Goal: Task Accomplishment & Management: Use online tool/utility

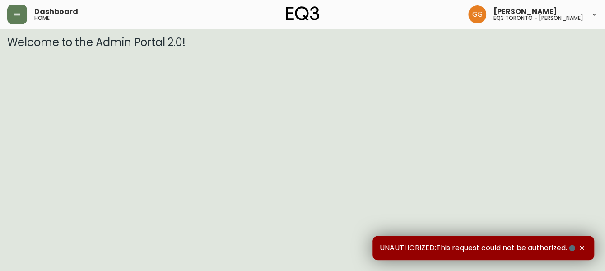
click at [506, 49] on html "Dashboard home Grabielle Graham eq3 toronto - hanna Welcome to the Admin Portal…" at bounding box center [302, 24] width 605 height 49
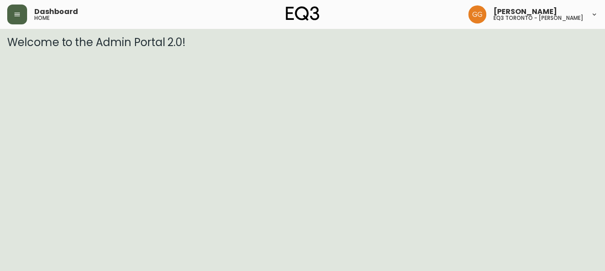
click at [20, 19] on button "button" at bounding box center [17, 15] width 20 height 20
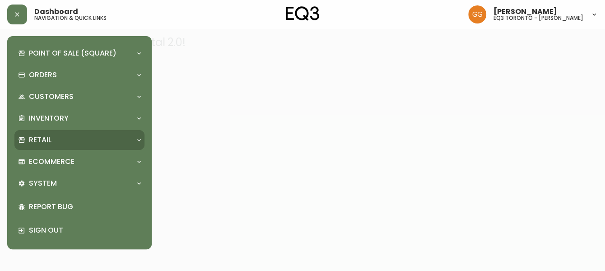
click at [46, 142] on p "Retail" at bounding box center [40, 140] width 23 height 10
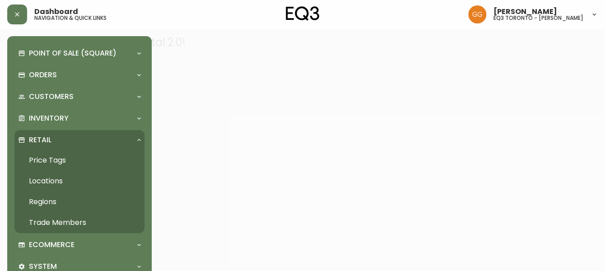
click at [45, 158] on link "Price Tags" at bounding box center [79, 160] width 130 height 21
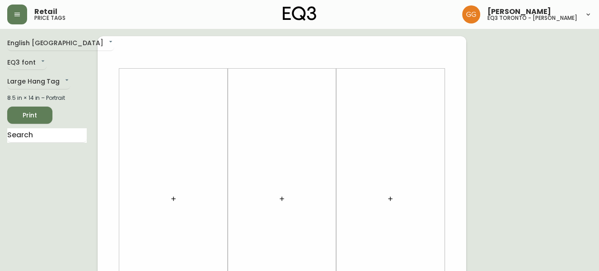
click at [175, 200] on icon "button" at bounding box center [173, 198] width 7 height 7
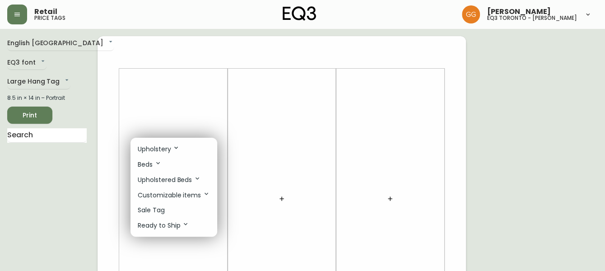
click at [185, 148] on li "Upholstery" at bounding box center [173, 148] width 87 height 15
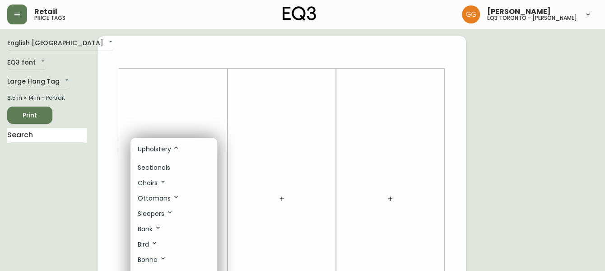
click at [163, 211] on p "Sleepers" at bounding box center [156, 214] width 36 height 10
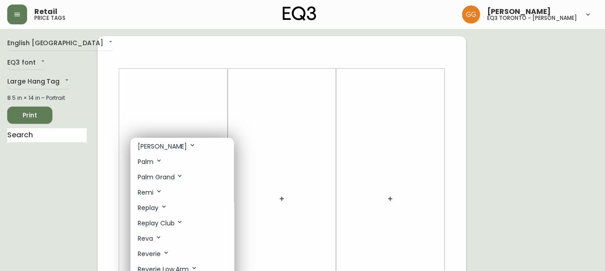
scroll to position [410, 0]
click at [159, 226] on icon at bounding box center [158, 222] width 7 height 7
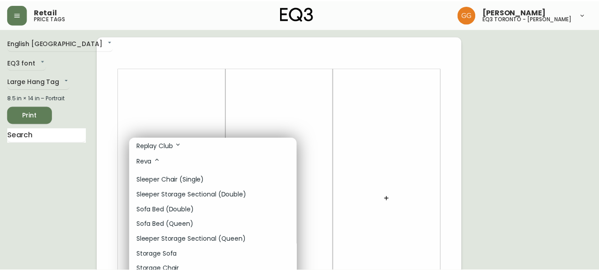
scroll to position [492, 0]
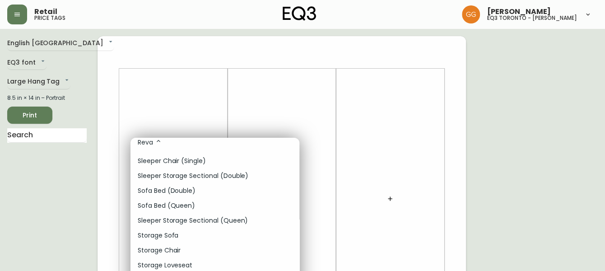
click at [221, 181] on p "Sleeper Storage Sectional (Double)" at bounding box center [193, 175] width 111 height 9
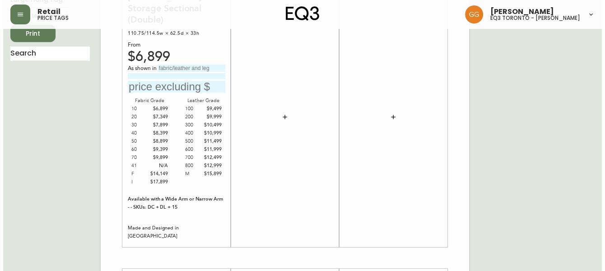
scroll to position [0, 0]
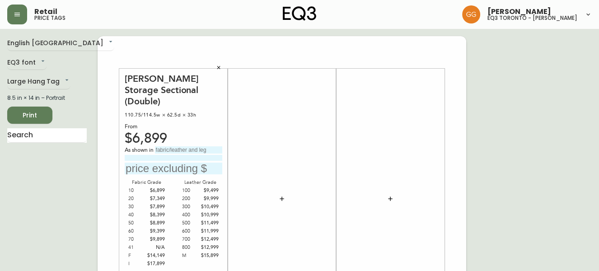
click at [220, 69] on icon "button" at bounding box center [218, 67] width 5 height 5
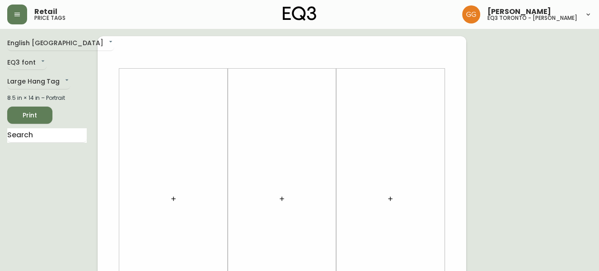
click at [176, 197] on icon "button" at bounding box center [173, 198] width 7 height 7
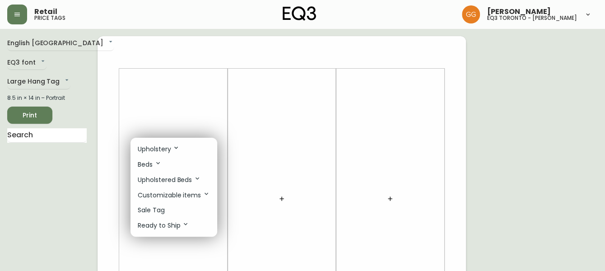
click at [165, 153] on p "Upholstery" at bounding box center [159, 149] width 42 height 10
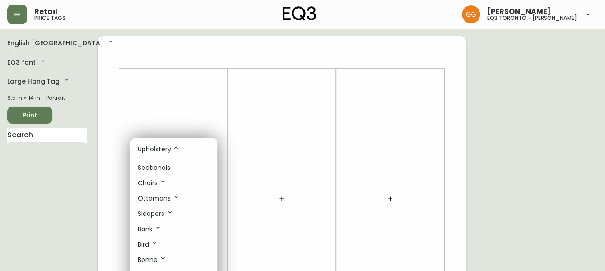
click at [142, 182] on p "Chairs" at bounding box center [152, 183] width 29 height 10
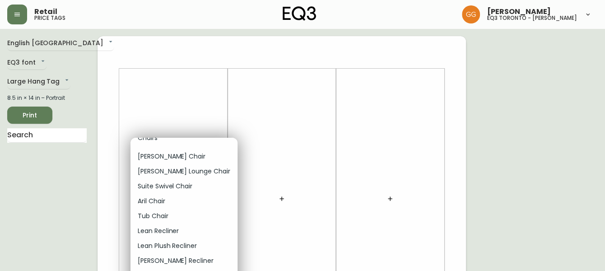
scroll to position [41, 0]
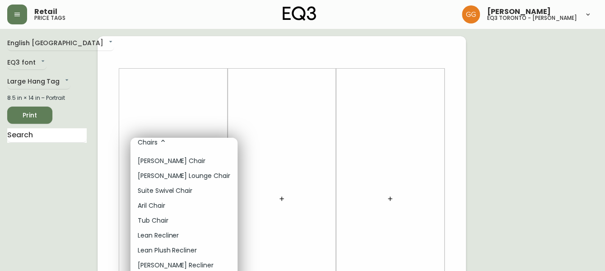
click at [173, 141] on li "Chairs" at bounding box center [183, 142] width 107 height 15
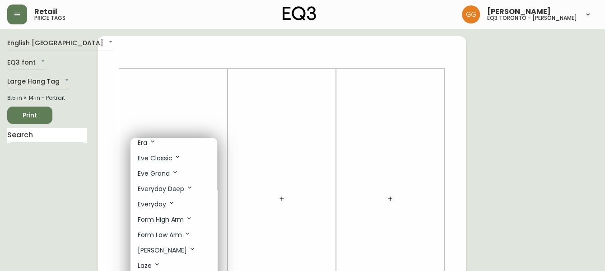
scroll to position [164, 0]
click at [171, 174] on p "Eve Classic" at bounding box center [159, 173] width 43 height 10
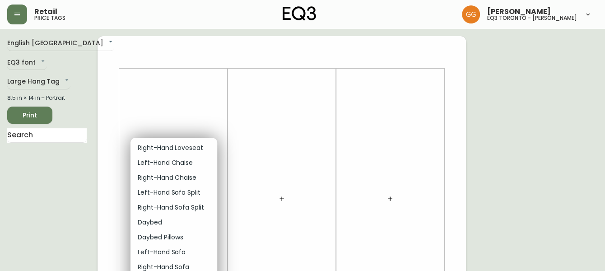
scroll to position [287, 0]
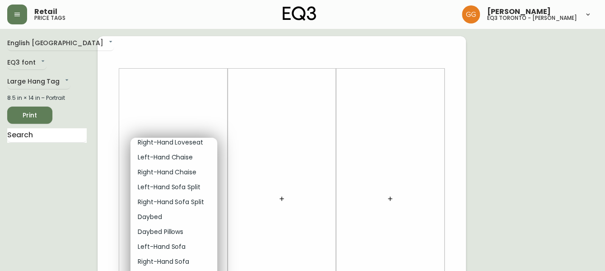
click at [160, 216] on p "Daybed" at bounding box center [150, 216] width 24 height 9
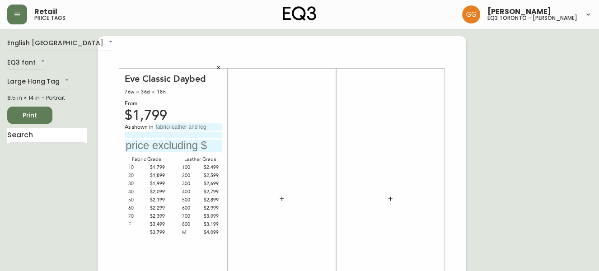
click at [204, 126] on input "text" at bounding box center [188, 126] width 67 height 7
type input "Coachella Smoke"
click at [284, 204] on button "button" at bounding box center [282, 199] width 18 height 18
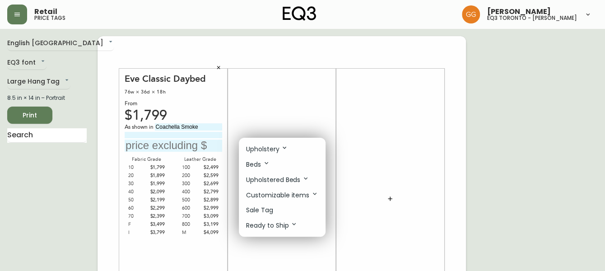
click at [286, 147] on icon at bounding box center [285, 148] width 4 height 2
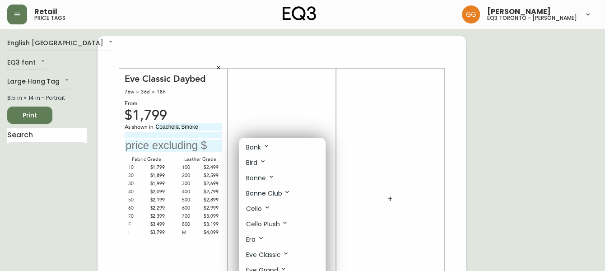
scroll to position [123, 0]
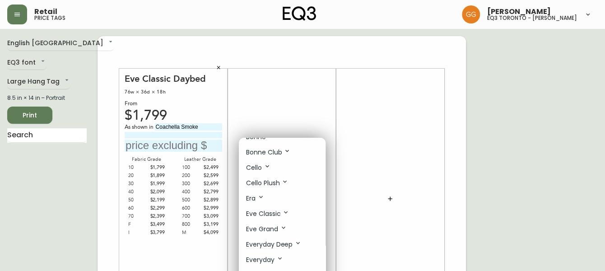
click at [270, 213] on p "Eve Classic" at bounding box center [267, 214] width 43 height 10
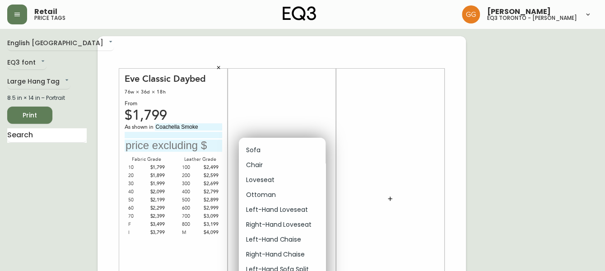
scroll to position [287, 0]
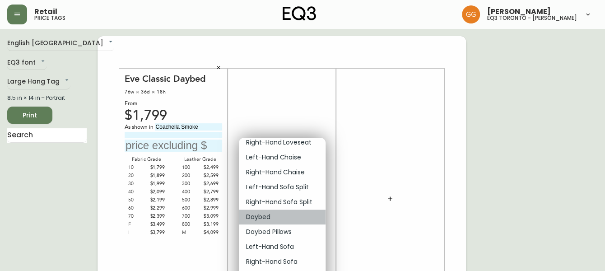
click at [263, 222] on p "Daybed" at bounding box center [258, 216] width 24 height 9
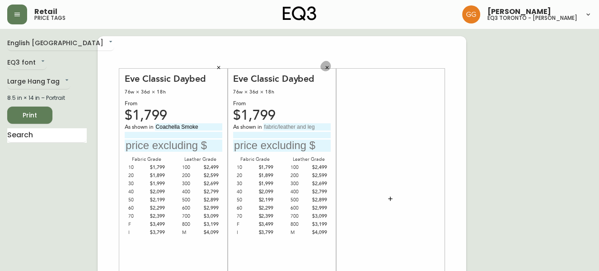
click at [325, 66] on icon "button" at bounding box center [326, 67] width 5 height 5
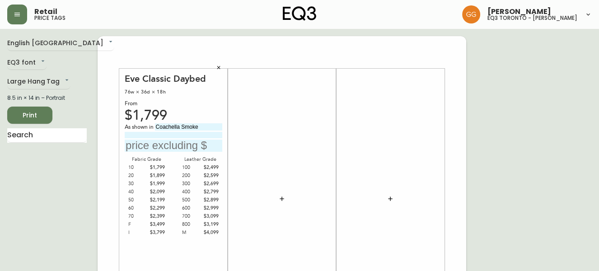
click at [280, 202] on icon "button" at bounding box center [281, 198] width 7 height 7
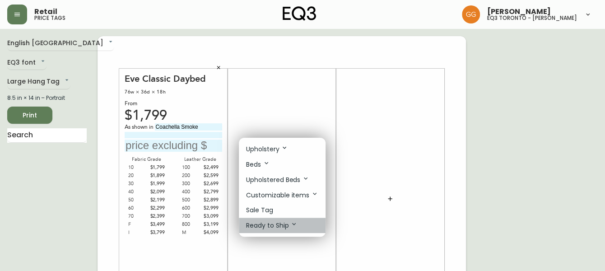
click at [284, 225] on p "Ready to Ship" at bounding box center [271, 225] width 51 height 10
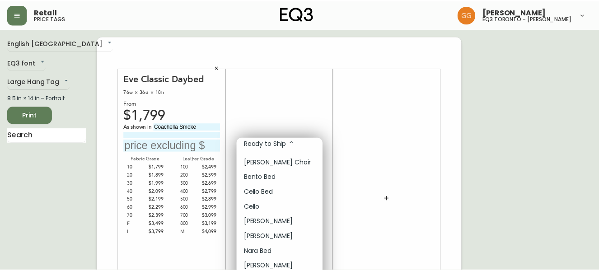
scroll to position [83, 0]
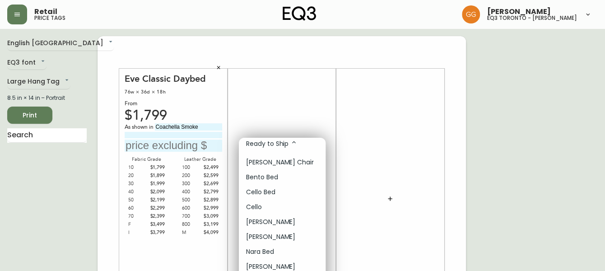
click at [390, 88] on div at bounding box center [302, 135] width 605 height 271
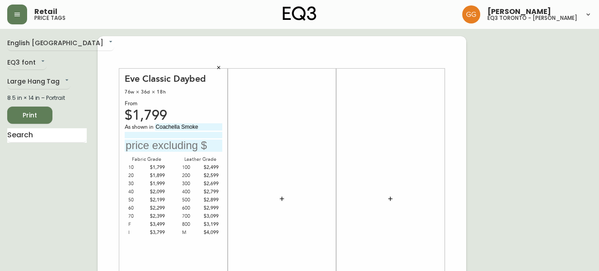
click at [178, 148] on input "text" at bounding box center [174, 146] width 98 height 12
type input "$3199"
click at [208, 126] on input "Coachella Smoke" at bounding box center [188, 126] width 67 height 7
type input "Coachella Smoke with"
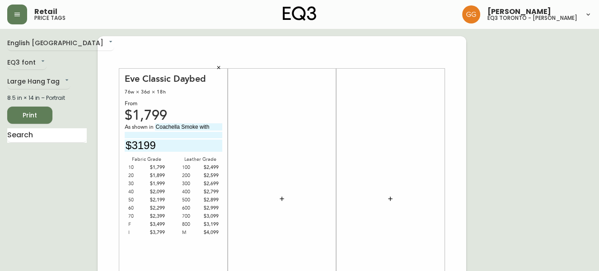
click at [173, 136] on input at bounding box center [174, 135] width 98 height 6
type input "Anthracite Leg"
click at [286, 201] on button "button" at bounding box center [282, 199] width 18 height 18
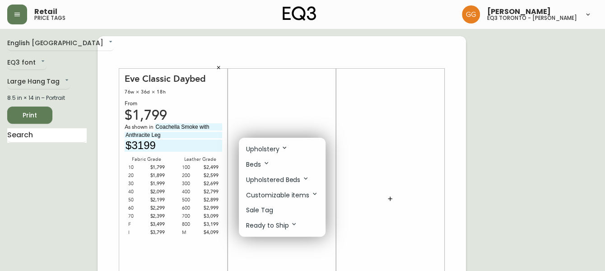
click at [276, 206] on li "Sale Tag" at bounding box center [282, 210] width 87 height 15
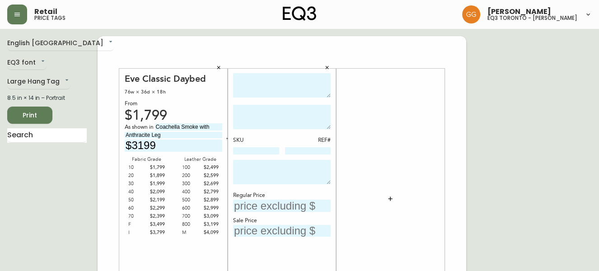
click at [328, 65] on icon "button" at bounding box center [326, 67] width 5 height 5
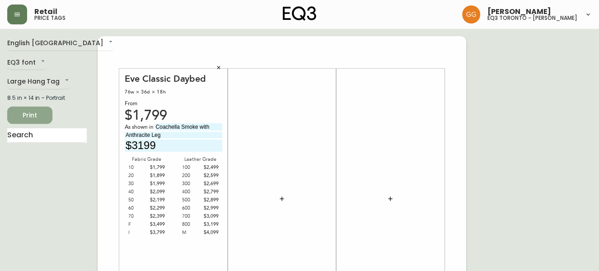
click at [37, 121] on button "Print" at bounding box center [29, 115] width 45 height 17
click at [218, 66] on icon "button" at bounding box center [218, 67] width 5 height 5
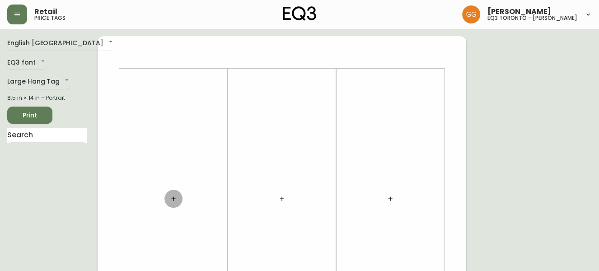
click at [175, 201] on icon "button" at bounding box center [173, 198] width 7 height 7
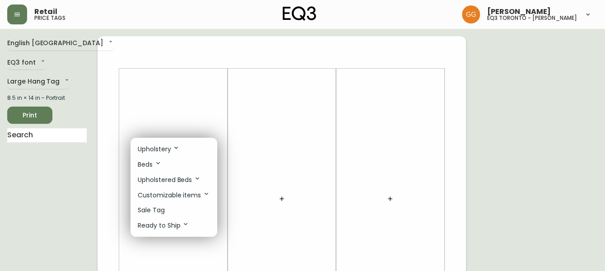
click at [173, 144] on icon at bounding box center [175, 147] width 7 height 7
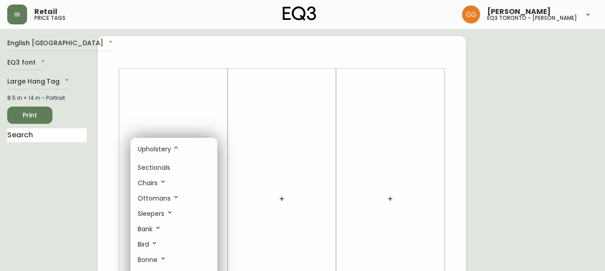
click at [184, 105] on div at bounding box center [302, 135] width 605 height 271
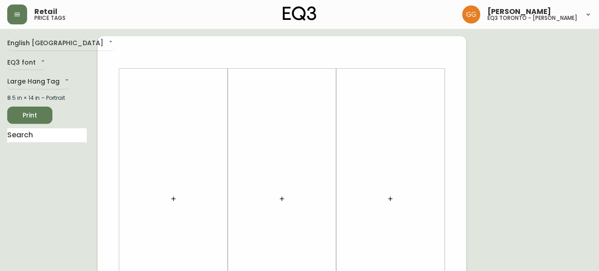
click at [174, 202] on icon "button" at bounding box center [173, 198] width 7 height 7
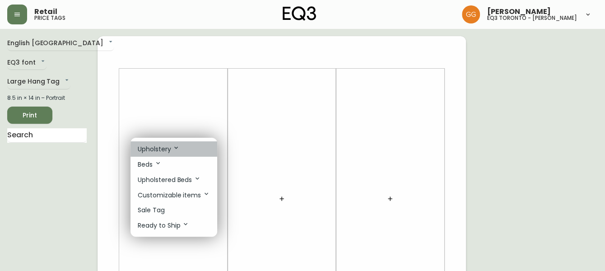
click at [166, 144] on p "Upholstery" at bounding box center [159, 149] width 42 height 10
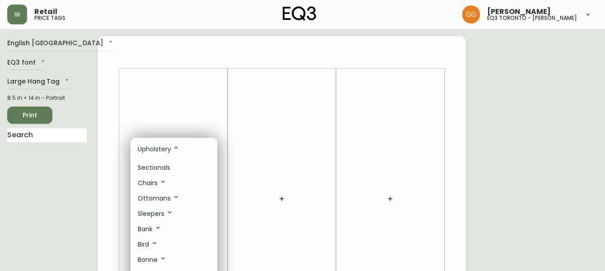
click at [173, 197] on icon at bounding box center [175, 196] width 7 height 7
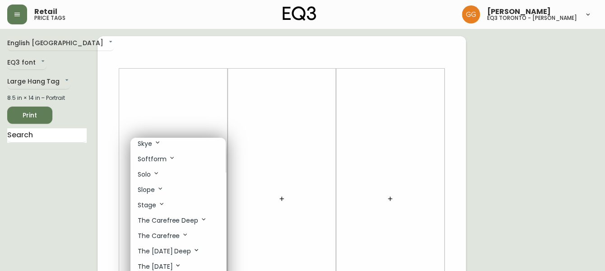
scroll to position [698, 0]
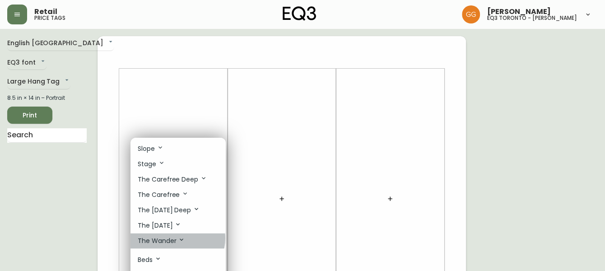
click at [178, 243] on icon at bounding box center [181, 239] width 7 height 7
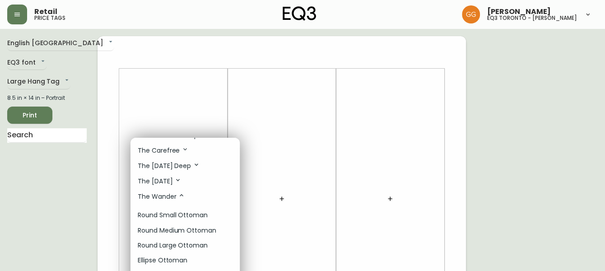
scroll to position [780, 0]
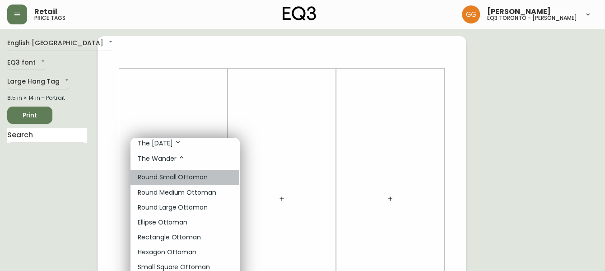
click at [179, 182] on p "Round Small Ottoman" at bounding box center [173, 176] width 70 height 9
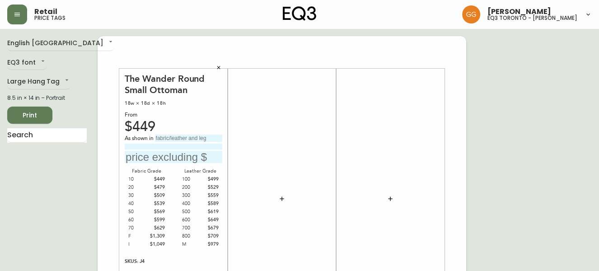
click at [188, 138] on input "text" at bounding box center [188, 138] width 67 height 7
type input "Paloma Deep Green"
click at [285, 200] on button "button" at bounding box center [282, 199] width 18 height 18
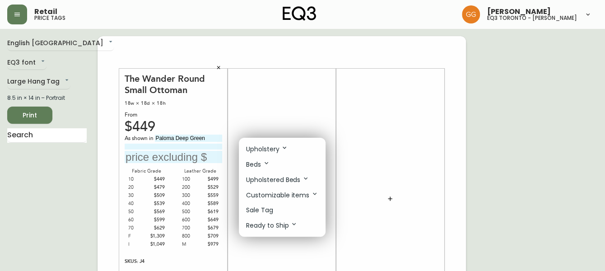
click at [273, 153] on p "Upholstery" at bounding box center [267, 149] width 42 height 10
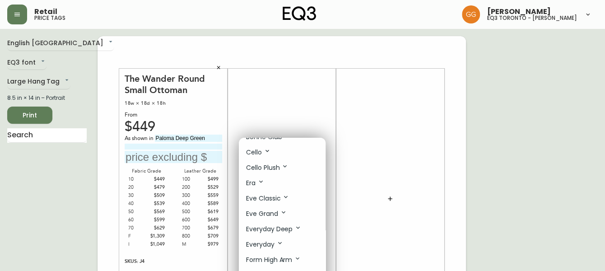
scroll to position [164, 0]
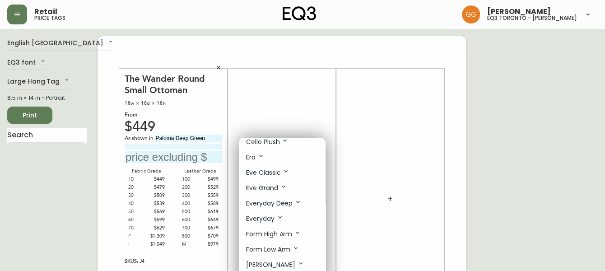
click at [278, 220] on icon at bounding box center [279, 217] width 7 height 7
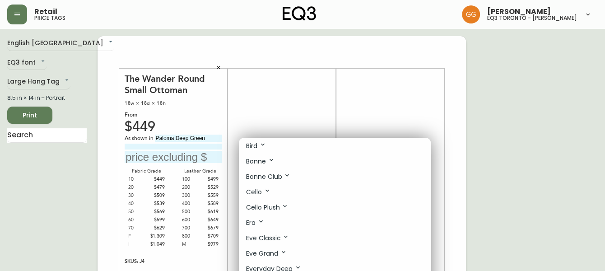
scroll to position [0, 0]
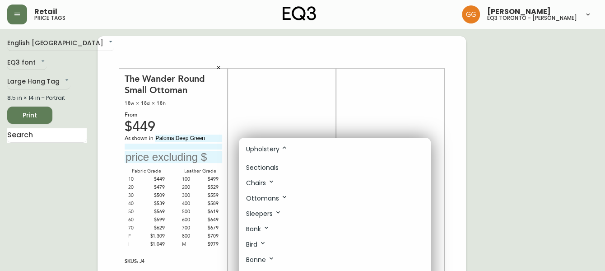
click at [275, 177] on li "Chairs" at bounding box center [335, 182] width 192 height 15
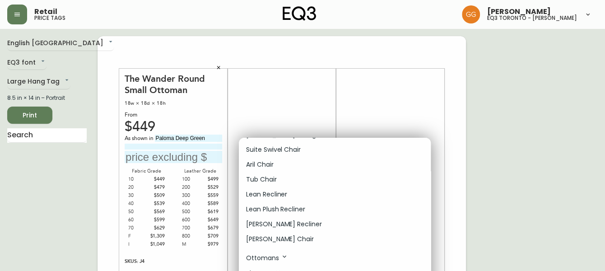
scroll to position [65, 0]
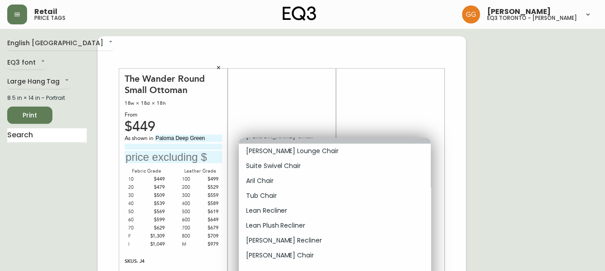
click at [430, 140] on li "Chiara Lounge Chair" at bounding box center [335, 136] width 192 height 15
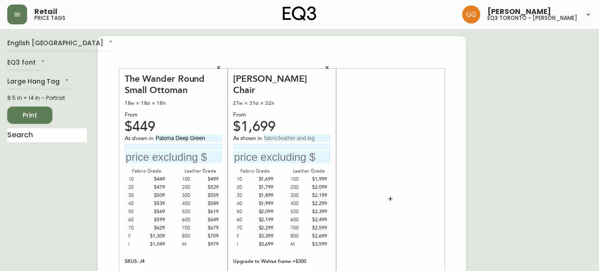
click at [327, 70] on icon "button" at bounding box center [326, 67] width 5 height 5
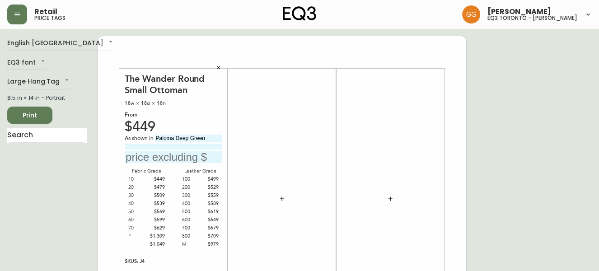
click at [284, 200] on icon "button" at bounding box center [281, 198] width 7 height 7
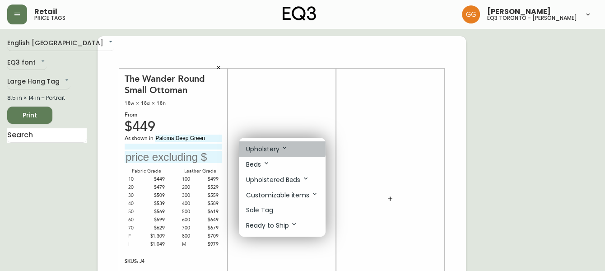
click at [282, 148] on icon at bounding box center [284, 147] width 7 height 7
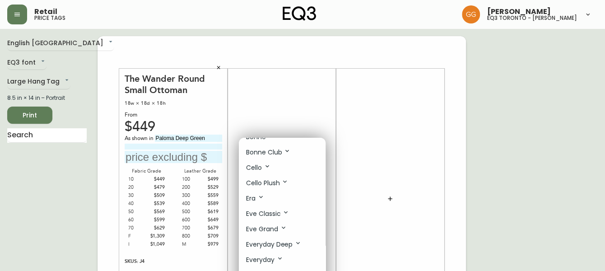
scroll to position [164, 0]
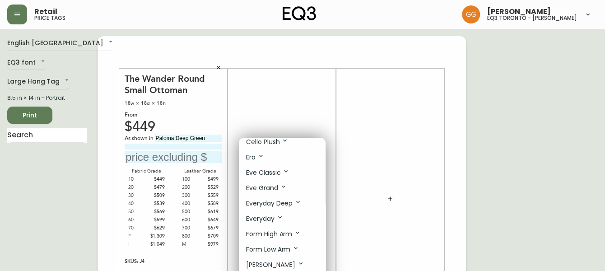
click at [282, 224] on p "Everyday" at bounding box center [264, 219] width 37 height 10
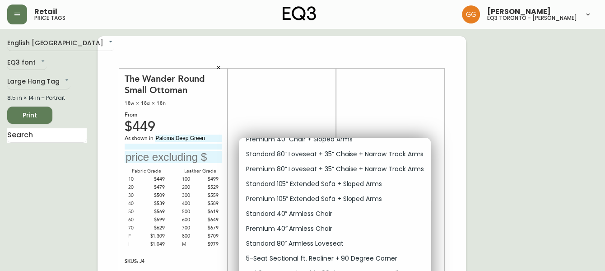
scroll to position [410, 0]
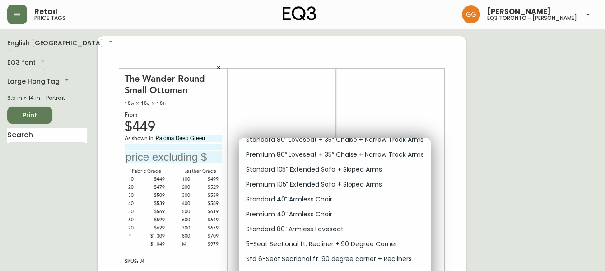
click at [295, 204] on p "Standard 40” Armless Chair" at bounding box center [289, 199] width 86 height 9
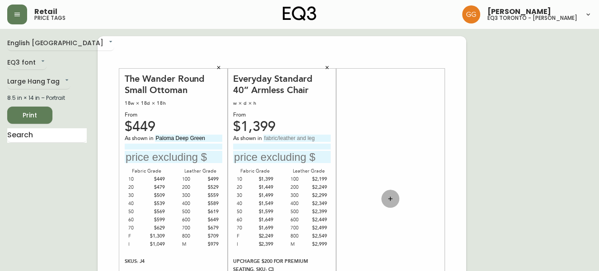
click at [391, 197] on icon "button" at bounding box center [390, 198] width 7 height 7
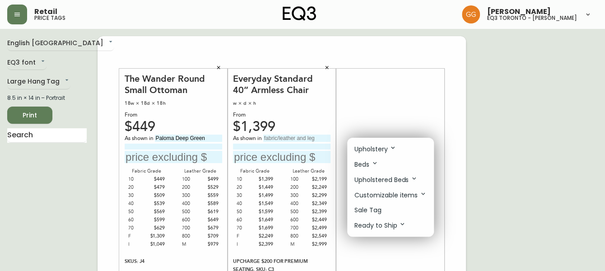
click at [389, 144] on icon at bounding box center [392, 147] width 7 height 7
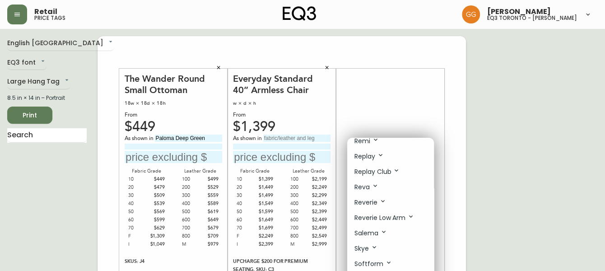
click at [373, 207] on p "Reverie" at bounding box center [370, 202] width 32 height 10
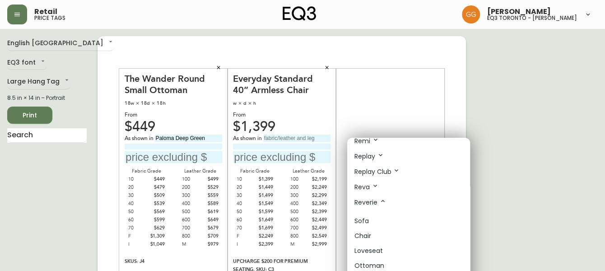
click at [388, 228] on li "Sofa" at bounding box center [408, 221] width 123 height 15
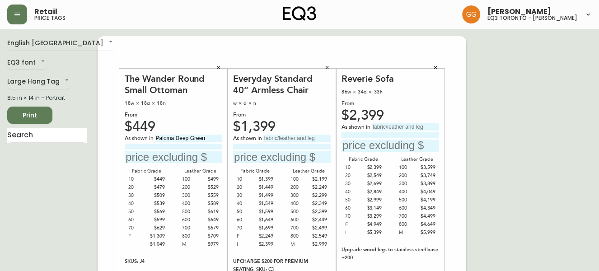
click at [440, 67] on button "button" at bounding box center [436, 68] width 14 height 14
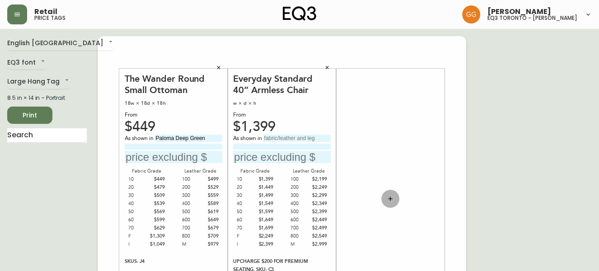
click at [394, 198] on button "button" at bounding box center [390, 199] width 18 height 18
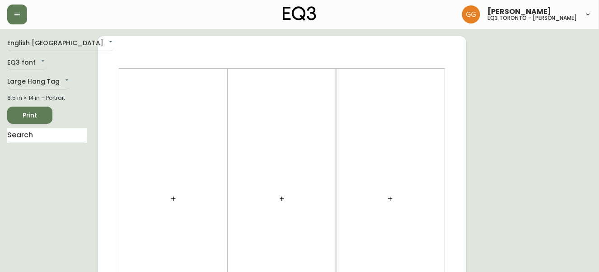
click at [175, 196] on icon "button" at bounding box center [173, 198] width 7 height 7
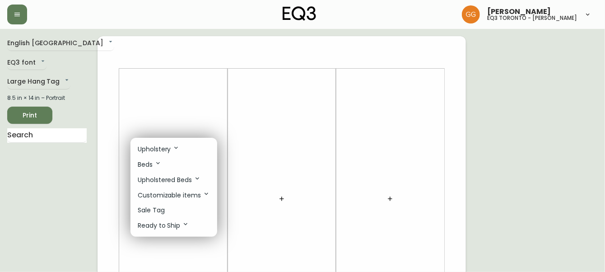
click at [169, 142] on li "Upholstery" at bounding box center [173, 148] width 87 height 15
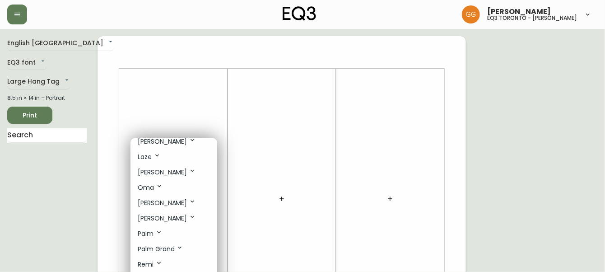
scroll to position [246, 0]
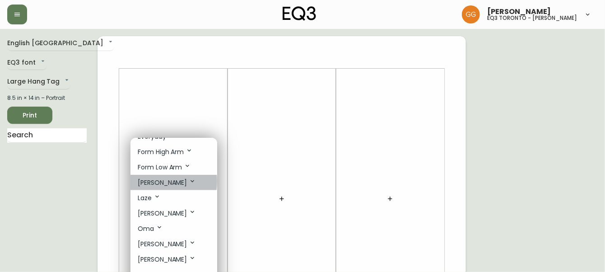
click at [149, 184] on p "Joan" at bounding box center [167, 182] width 58 height 10
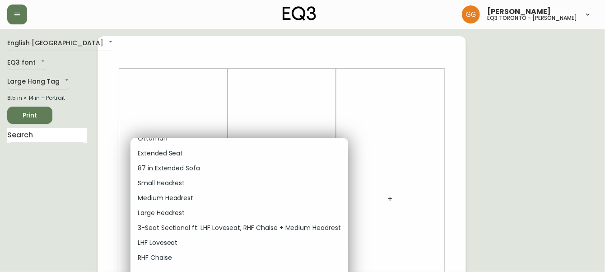
scroll to position [287, 0]
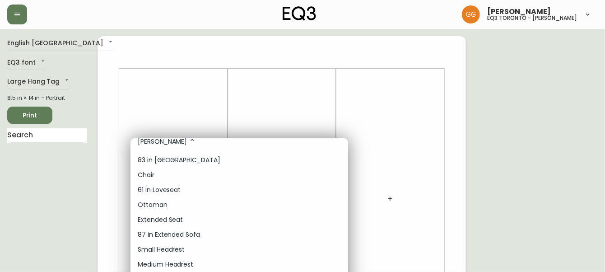
click at [159, 164] on p "83 in Sofa" at bounding box center [179, 159] width 83 height 9
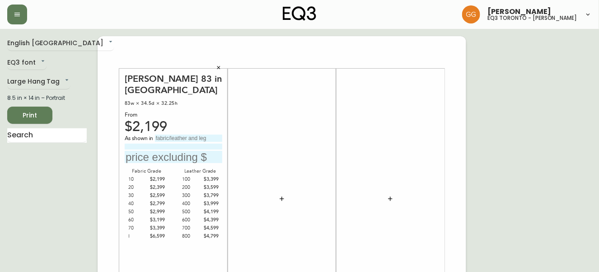
click at [445, 13] on div "Grabielle Graham eq3 toronto - hanna" at bounding box center [299, 14] width 584 height 29
click at [281, 198] on icon "button" at bounding box center [281, 198] width 7 height 7
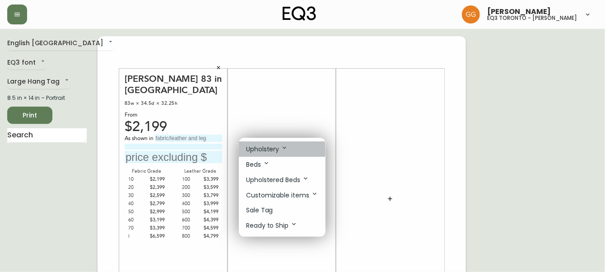
click at [259, 150] on p "Upholstery" at bounding box center [267, 149] width 42 height 10
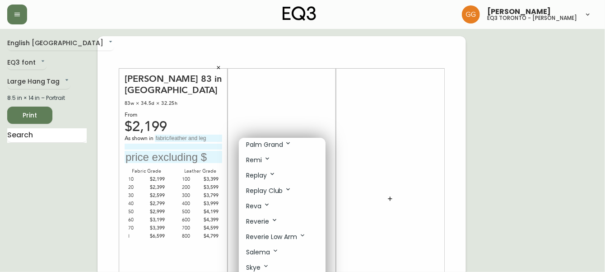
scroll to position [410, 0]
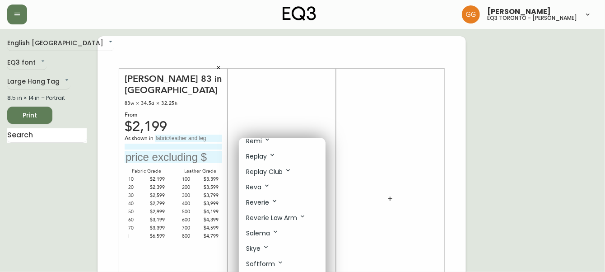
click at [264, 207] on p "Reverie" at bounding box center [262, 202] width 32 height 10
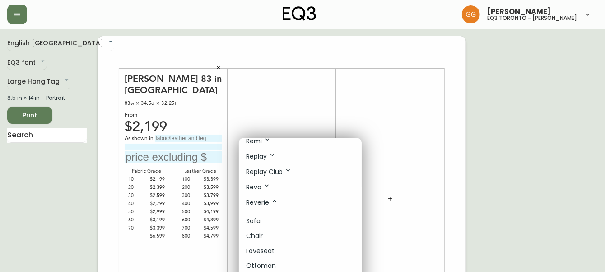
scroll to position [452, 0]
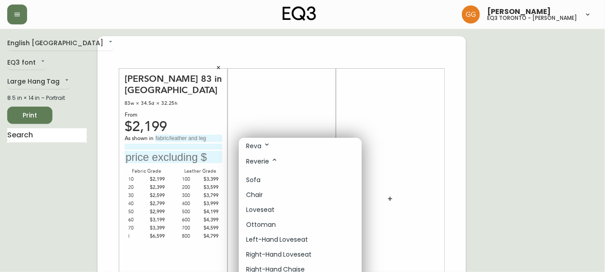
click at [262, 186] on li "Sofa" at bounding box center [300, 179] width 123 height 15
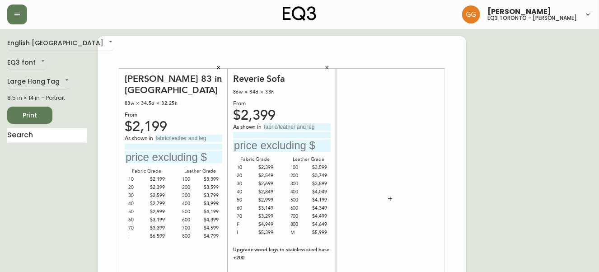
click at [312, 130] on input "text" at bounding box center [296, 126] width 67 height 7
type input "Solana Trail"
click at [280, 146] on input "text" at bounding box center [282, 146] width 98 height 12
type input "$3899"
click at [394, 199] on button "button" at bounding box center [390, 199] width 18 height 18
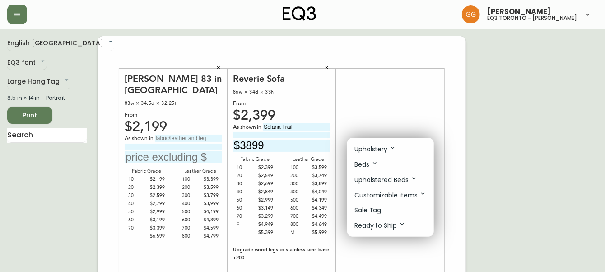
click at [387, 152] on p "Upholstery" at bounding box center [375, 149] width 42 height 10
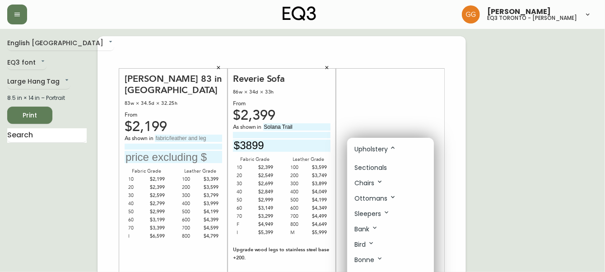
click at [378, 184] on icon at bounding box center [379, 181] width 7 height 7
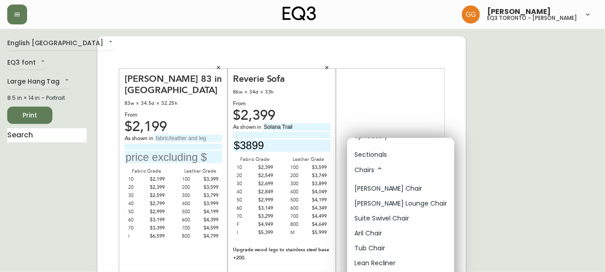
scroll to position [0, 0]
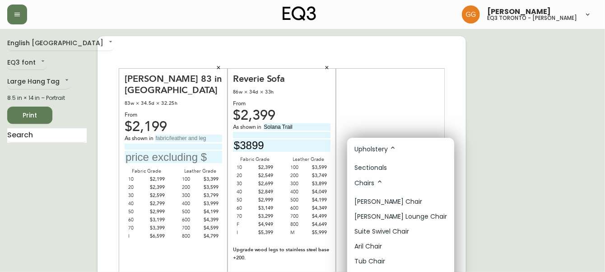
click at [386, 149] on p "Upholstery" at bounding box center [375, 149] width 42 height 10
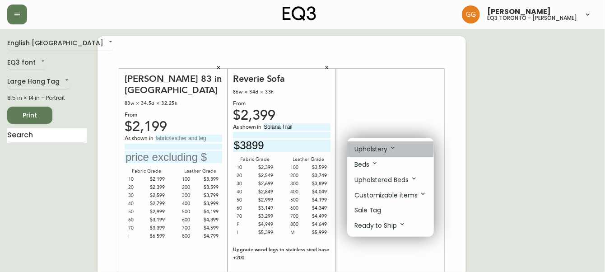
click at [380, 146] on p "Upholstery" at bounding box center [375, 149] width 42 height 10
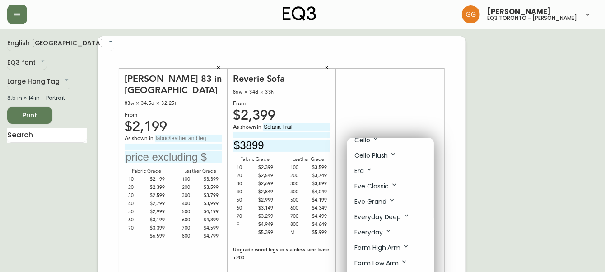
scroll to position [164, 0]
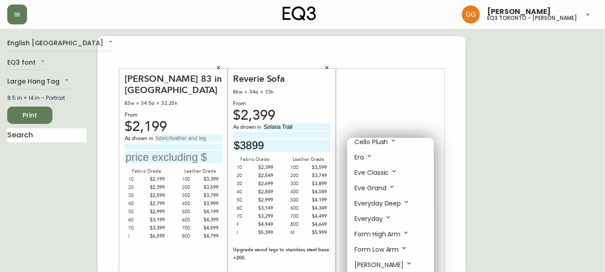
click at [376, 216] on p "Everyday" at bounding box center [372, 219] width 37 height 10
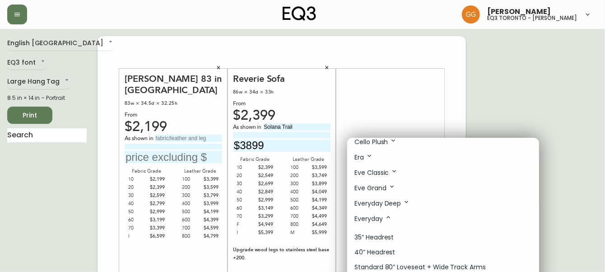
click at [379, 203] on p "Everyday Deep" at bounding box center [382, 203] width 56 height 10
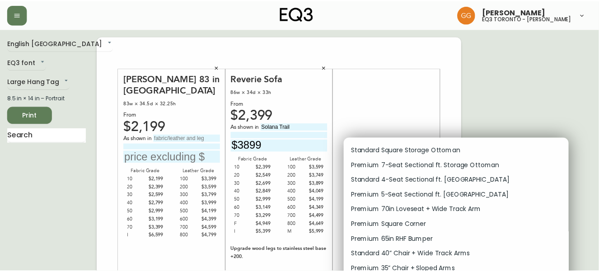
scroll to position [328, 0]
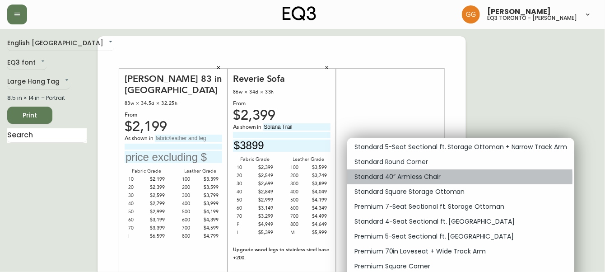
click at [388, 180] on p "Standard 40” Armless Chair" at bounding box center [397, 176] width 86 height 9
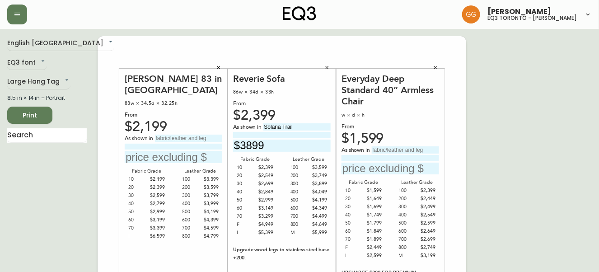
click at [394, 155] on input at bounding box center [390, 158] width 98 height 6
type input "p"
type input "PREMIUM SEATING"
click at [397, 167] on input "text" at bounding box center [390, 169] width 98 height 12
type input "$2599"
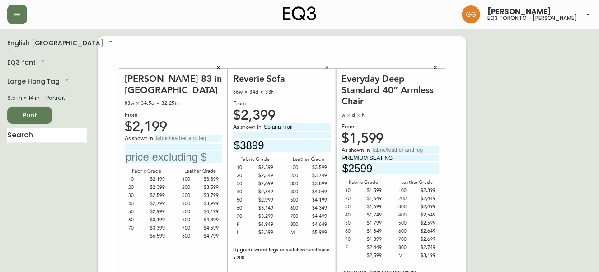
click at [397, 152] on input "text" at bounding box center [405, 149] width 67 height 7
type input "Elba Desert"
click at [396, 173] on input "$2599" at bounding box center [390, 169] width 98 height 12
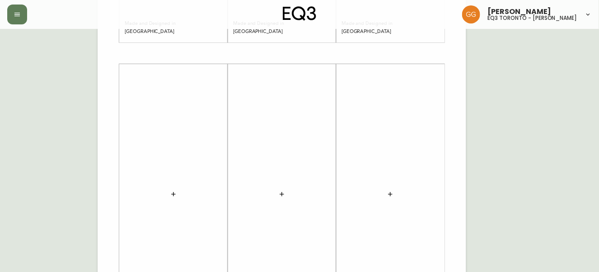
scroll to position [287, 0]
type input "$2649"
click at [173, 191] on icon "button" at bounding box center [173, 193] width 4 height 4
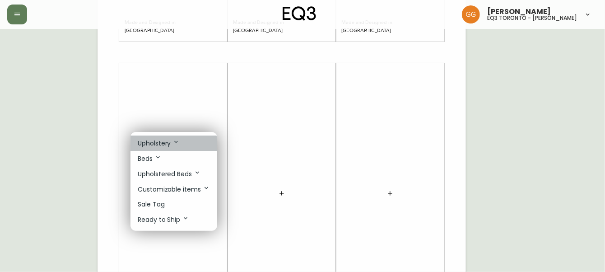
click at [169, 145] on p "Upholstery" at bounding box center [159, 143] width 42 height 10
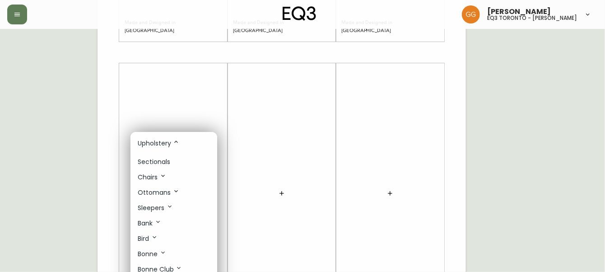
click at [187, 117] on div at bounding box center [302, 136] width 605 height 272
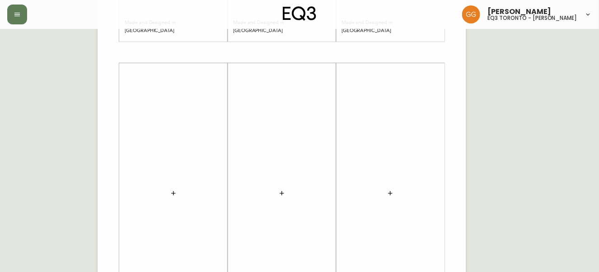
click at [177, 196] on button "button" at bounding box center [173, 193] width 18 height 18
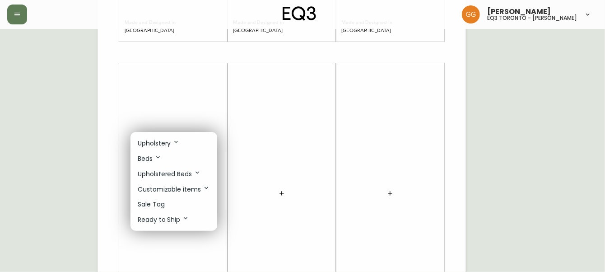
click at [170, 202] on li "Sale Tag" at bounding box center [173, 204] width 87 height 15
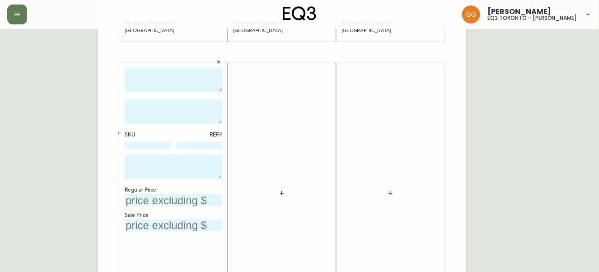
click at [170, 75] on textarea at bounding box center [174, 80] width 98 height 25
type textarea "Everyday Deep Armless Chair"
click at [154, 104] on textarea at bounding box center [174, 111] width 98 height 24
type textarea "Elba Desert"
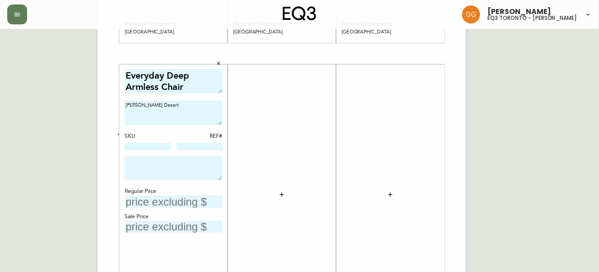
scroll to position [369, 0]
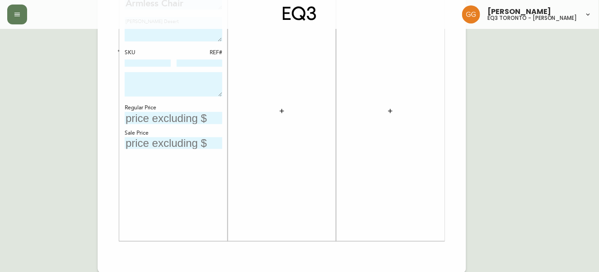
click at [166, 114] on input "text" at bounding box center [174, 118] width 98 height 12
type input "$2649"
click at [151, 145] on input "text" at bounding box center [174, 143] width 98 height 12
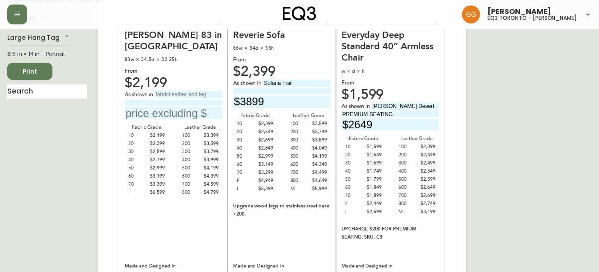
scroll to position [0, 0]
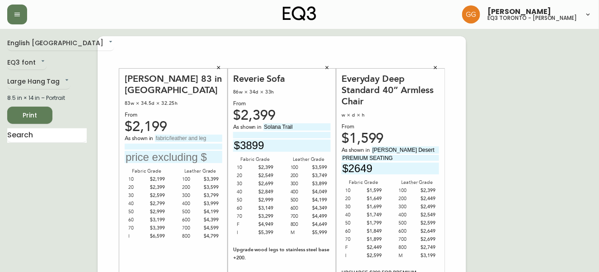
type input "$1324.50"
click at [217, 65] on icon "button" at bounding box center [218, 67] width 5 height 5
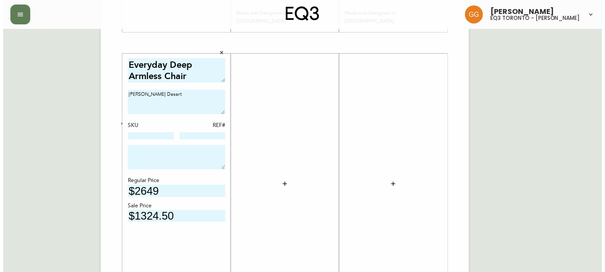
scroll to position [246, 0]
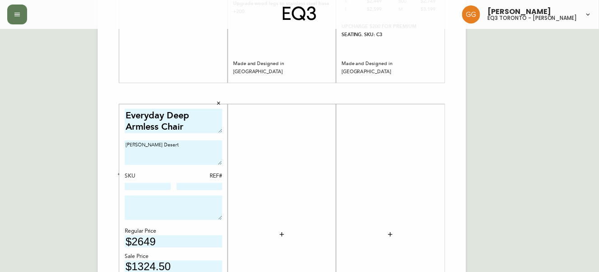
click at [315, 175] on div at bounding box center [282, 235] width 98 height 252
click at [282, 231] on icon "button" at bounding box center [281, 234] width 7 height 7
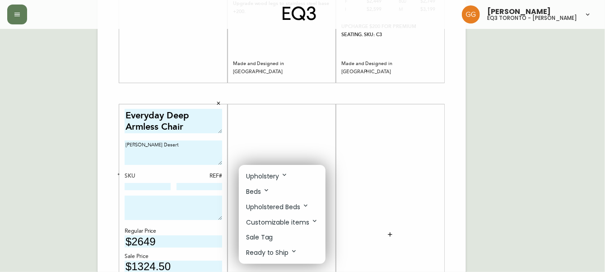
click at [269, 176] on p "Upholstery" at bounding box center [267, 176] width 42 height 10
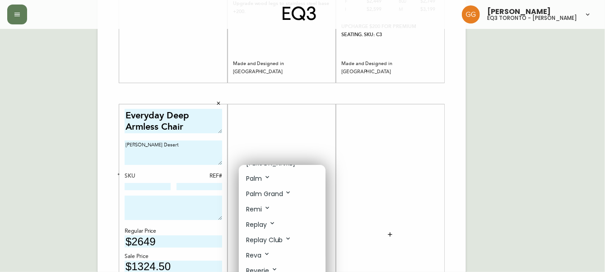
scroll to position [452, 0]
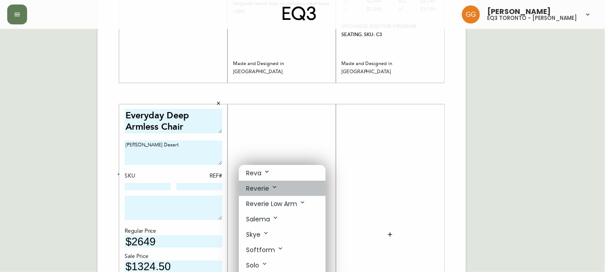
click at [267, 190] on p "Reverie" at bounding box center [262, 188] width 32 height 10
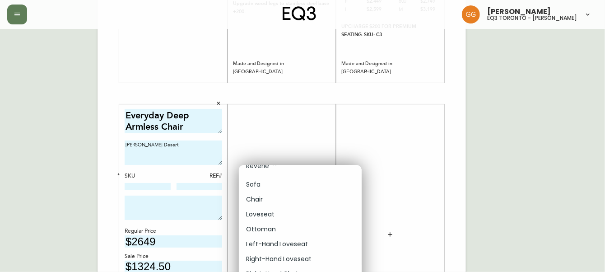
scroll to position [492, 0]
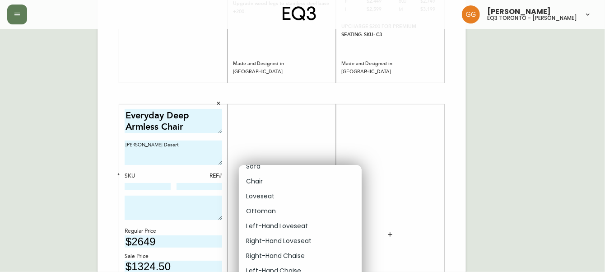
click at [268, 187] on li "Chair" at bounding box center [300, 181] width 123 height 15
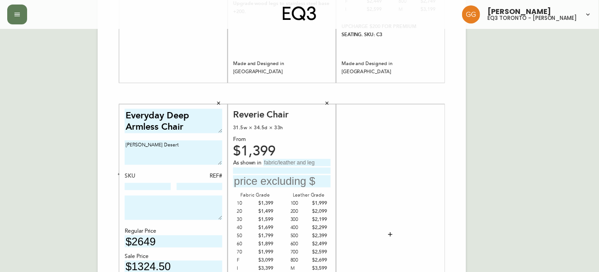
click at [399, 238] on div at bounding box center [390, 235] width 98 height 252
click at [388, 234] on icon "button" at bounding box center [390, 234] width 4 height 4
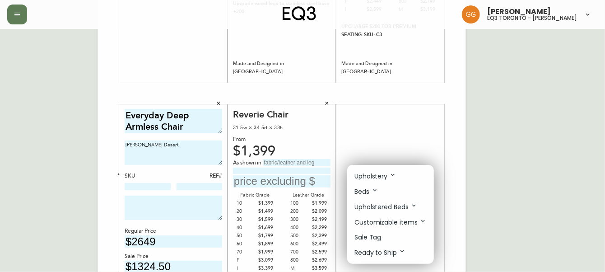
click at [385, 180] on p "Upholstery" at bounding box center [375, 176] width 42 height 10
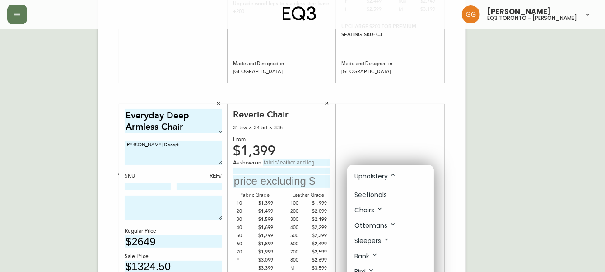
click at [385, 210] on li "Chairs" at bounding box center [390, 209] width 87 height 15
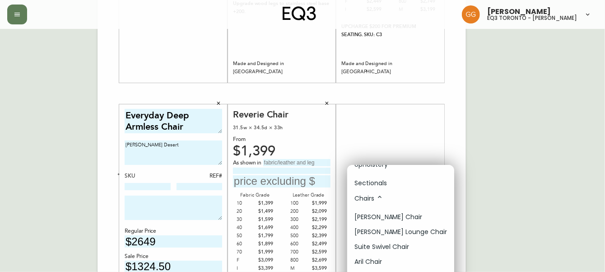
scroll to position [0, 0]
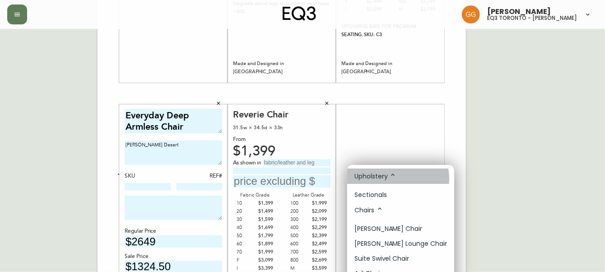
click at [390, 179] on p "Upholstery" at bounding box center [375, 176] width 42 height 10
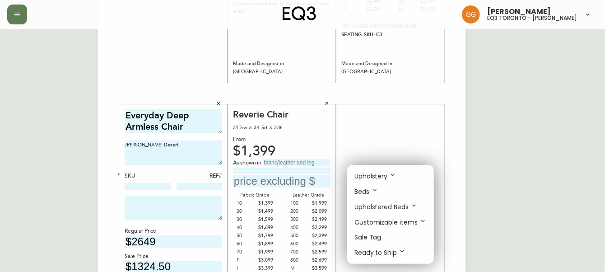
click at [380, 182] on li "Upholstery" at bounding box center [390, 175] width 87 height 15
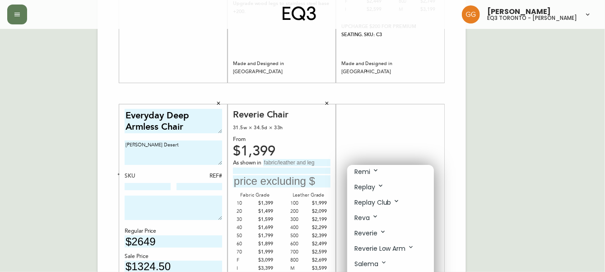
scroll to position [410, 0]
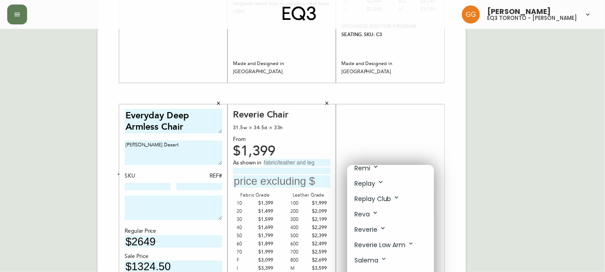
click at [381, 231] on icon at bounding box center [382, 227] width 7 height 7
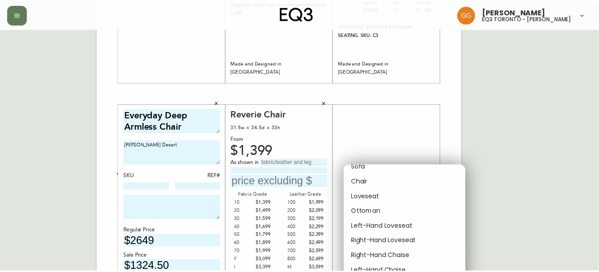
scroll to position [492, 0]
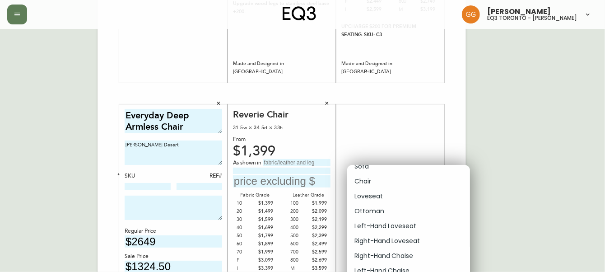
click at [376, 183] on li "Chair" at bounding box center [408, 181] width 123 height 15
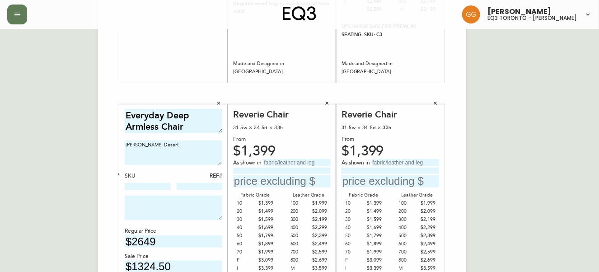
click at [65, 109] on div "English Canada en_CA EQ3 font EQ3 Large Hang Tag large 8.5 in × 14 in – Portrai…" at bounding box center [52, 93] width 90 height 607
click at [289, 161] on input "text" at bounding box center [296, 162] width 67 height 7
type input "Lana Taupe with"
click at [295, 168] on input at bounding box center [282, 171] width 98 height 6
type input "Stainless Steel Legs"
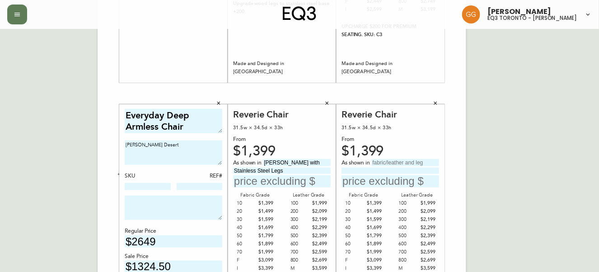
click at [394, 160] on input "text" at bounding box center [405, 162] width 67 height 7
type input "Lana Taupe with"
click at [391, 170] on input at bounding box center [390, 171] width 98 height 6
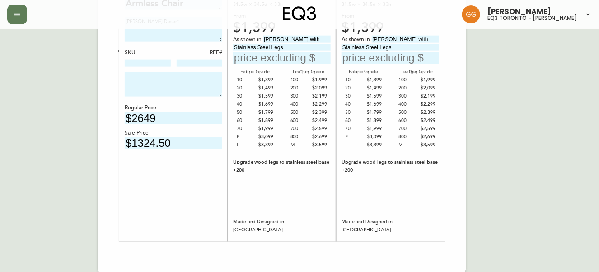
scroll to position [287, 0]
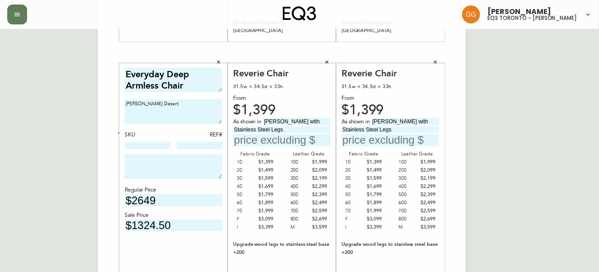
type input "Stainless Steel Legs"
click at [323, 62] on button "button" at bounding box center [327, 63] width 14 height 14
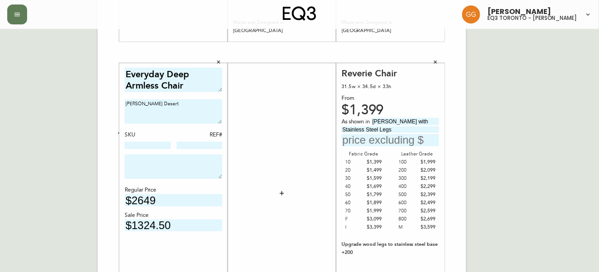
click at [436, 62] on icon "button" at bounding box center [435, 62] width 5 height 5
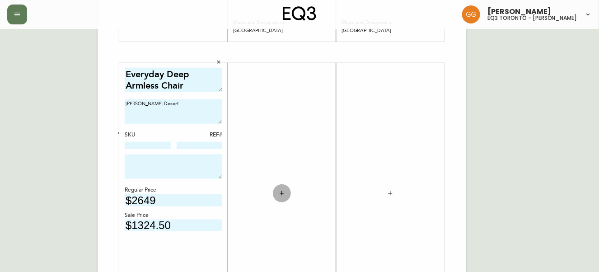
click at [282, 193] on icon "button" at bounding box center [281, 193] width 7 height 7
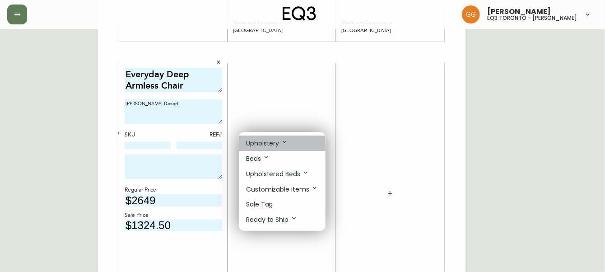
click at [267, 149] on li "Upholstery" at bounding box center [282, 142] width 87 height 15
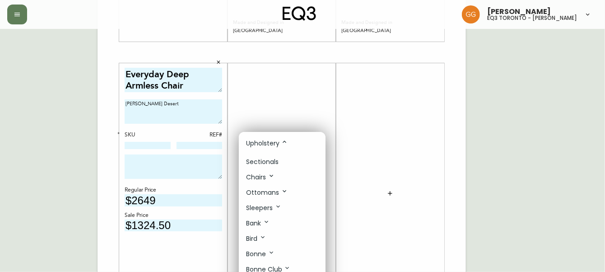
click at [271, 159] on p "Sectionals" at bounding box center [262, 161] width 33 height 9
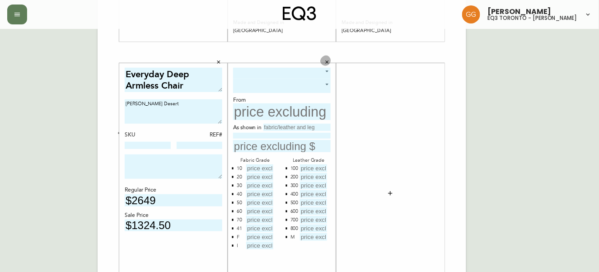
click at [330, 66] on button "button" at bounding box center [327, 63] width 14 height 14
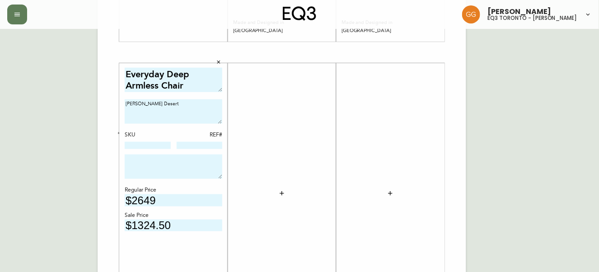
click at [283, 195] on icon "button" at bounding box center [281, 193] width 7 height 7
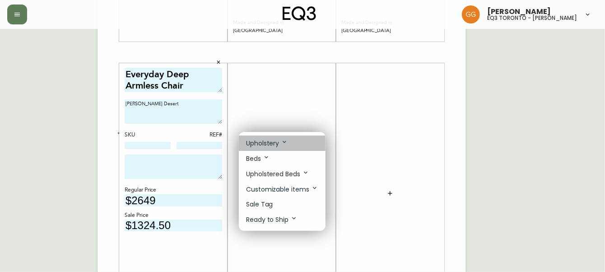
click at [278, 144] on p "Upholstery" at bounding box center [267, 143] width 42 height 10
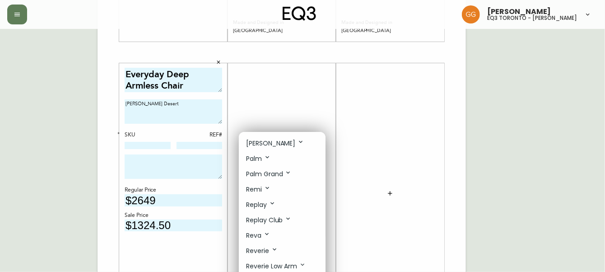
scroll to position [369, 0]
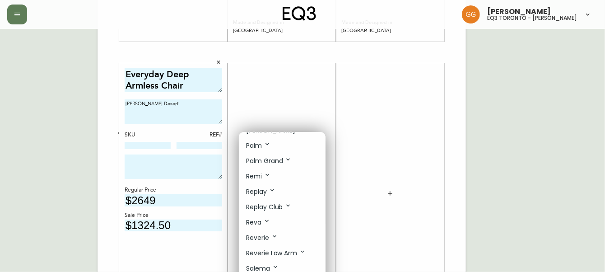
click at [257, 196] on p "Replay" at bounding box center [261, 191] width 30 height 10
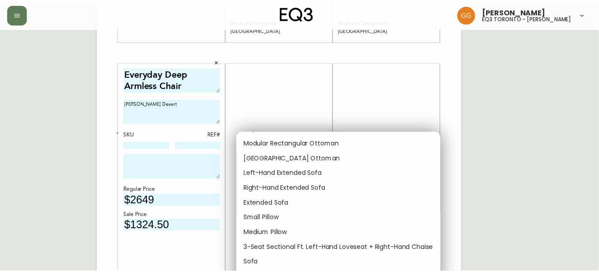
scroll to position [615, 0]
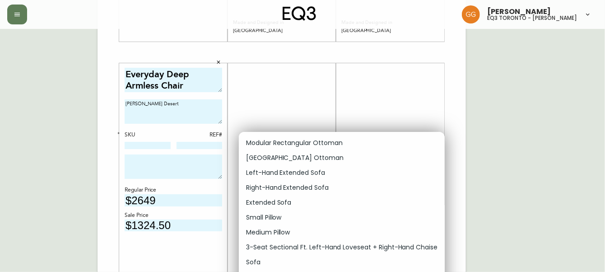
click at [270, 207] on p "Extended Sofa" at bounding box center [268, 202] width 45 height 9
